Goal: Information Seeking & Learning: Learn about a topic

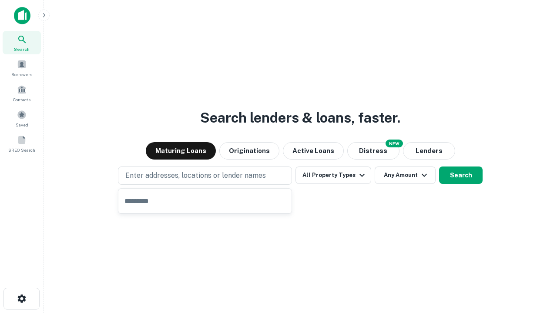
type input "**********"
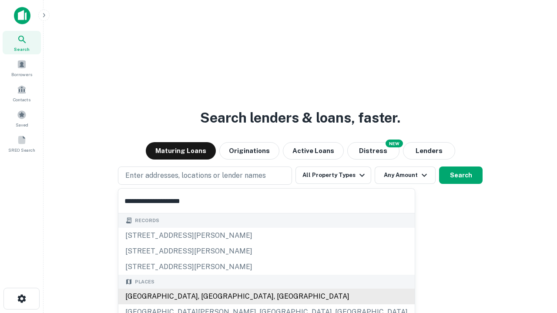
click at [208, 297] on div "[GEOGRAPHIC_DATA], [GEOGRAPHIC_DATA], [GEOGRAPHIC_DATA]" at bounding box center [266, 297] width 296 height 16
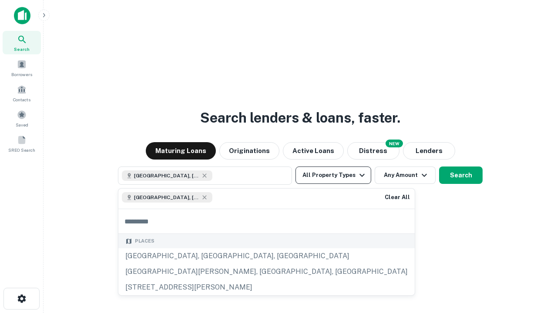
click at [333, 175] on button "All Property Types" at bounding box center [333, 175] width 76 height 17
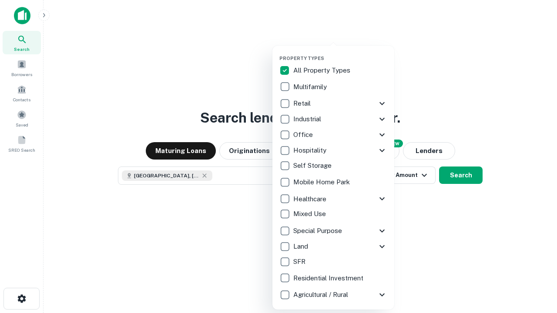
click at [340, 53] on button "button" at bounding box center [340, 53] width 122 height 0
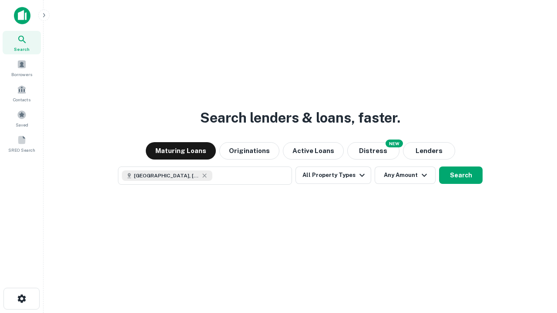
scroll to position [14, 0]
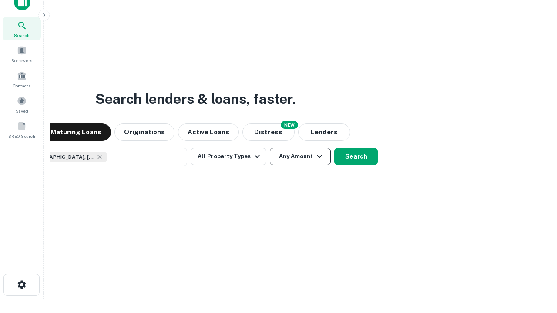
click at [270, 148] on button "Any Amount" at bounding box center [300, 156] width 61 height 17
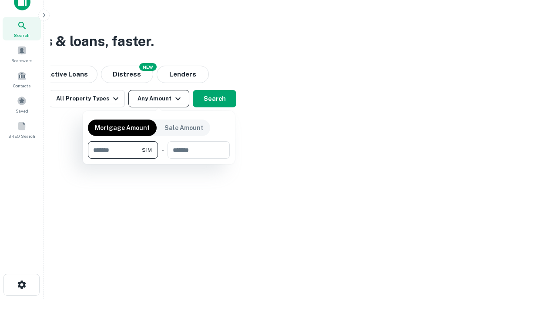
type input "*******"
click at [159, 159] on button "button" at bounding box center [159, 159] width 142 height 0
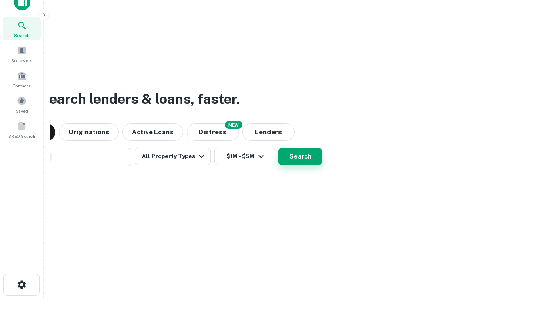
click at [278, 148] on button "Search" at bounding box center [300, 156] width 44 height 17
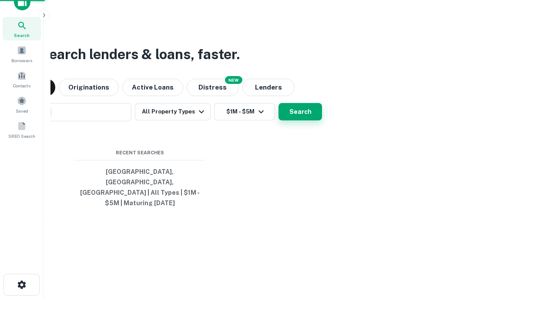
scroll to position [28, 246]
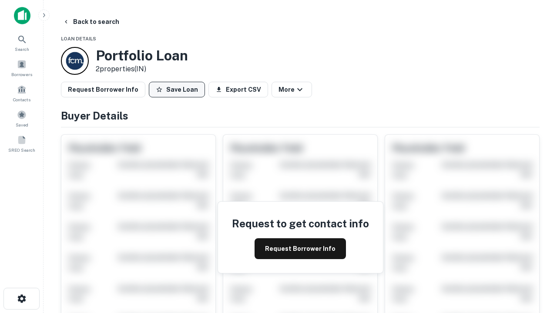
click at [177, 90] on button "Save Loan" at bounding box center [177, 90] width 56 height 16
click at [179, 90] on button "Save Loan" at bounding box center [177, 90] width 56 height 16
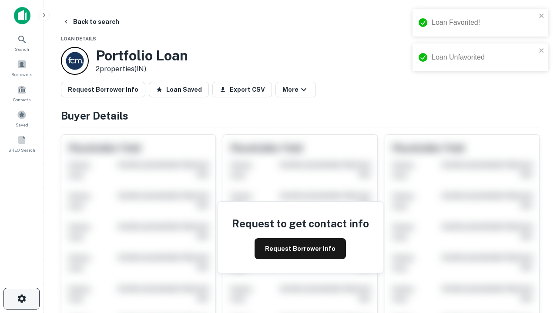
click at [21, 299] on icon "button" at bounding box center [22, 299] width 10 height 10
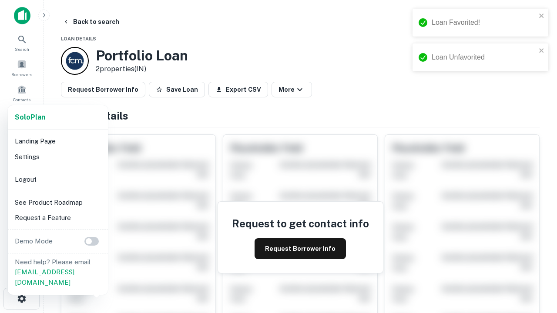
click at [57, 179] on li "Logout" at bounding box center [57, 180] width 93 height 16
